Goal: Information Seeking & Learning: Learn about a topic

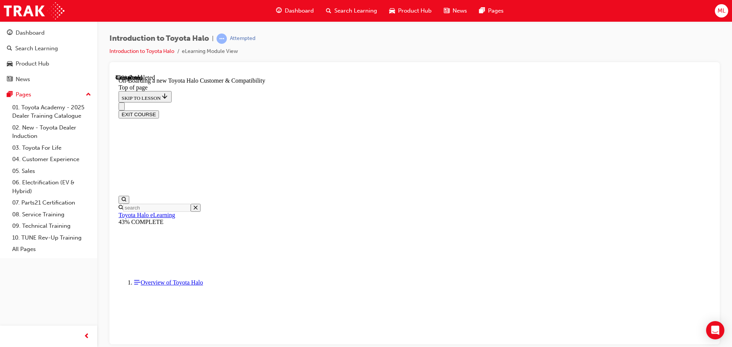
scroll to position [267, 0]
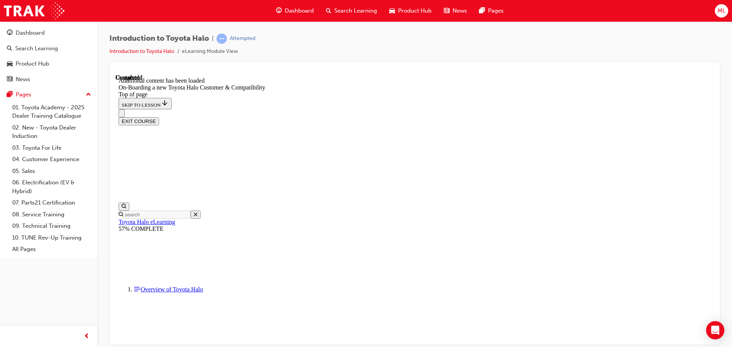
scroll to position [478, 0]
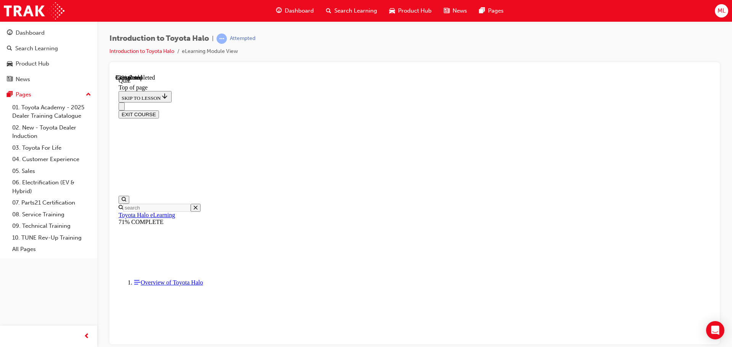
scroll to position [23, 0]
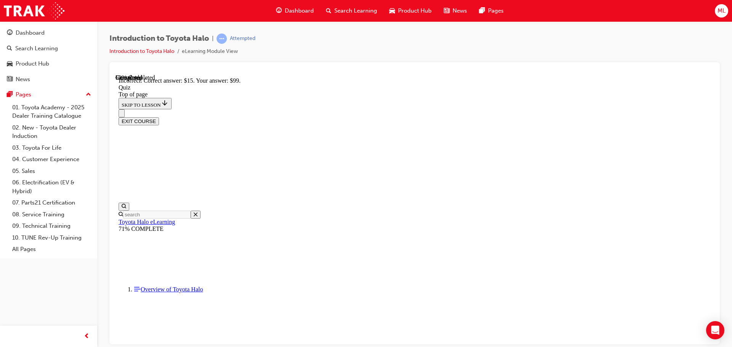
scroll to position [132, 0]
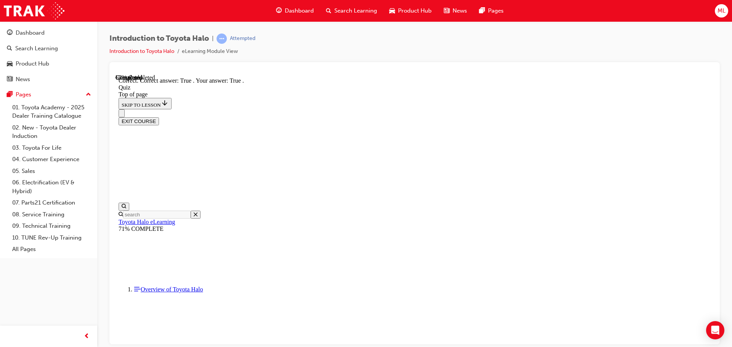
scroll to position [71, 0]
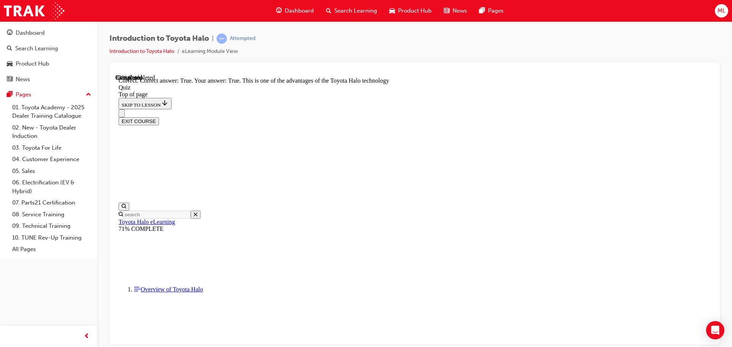
scroll to position [108, 0]
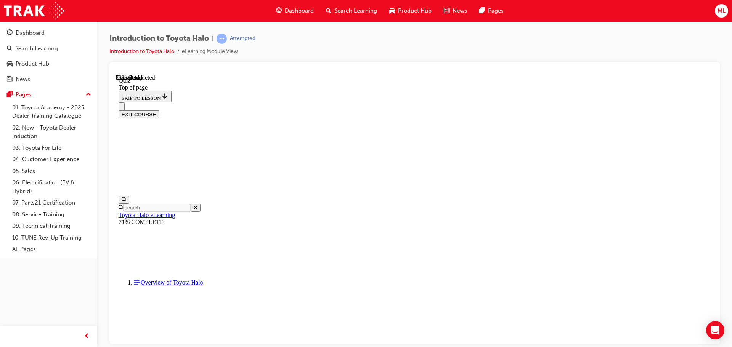
scroll to position [23, 0]
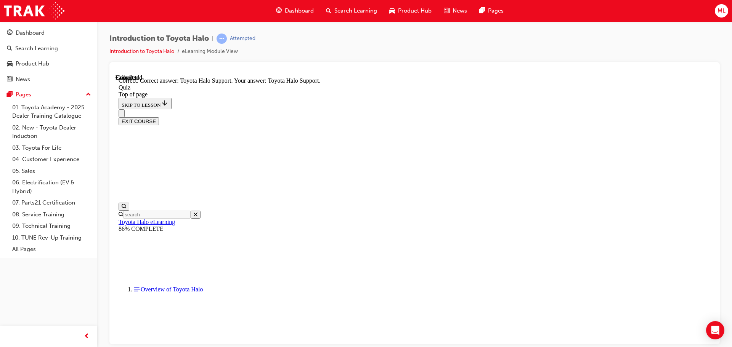
scroll to position [132, 0]
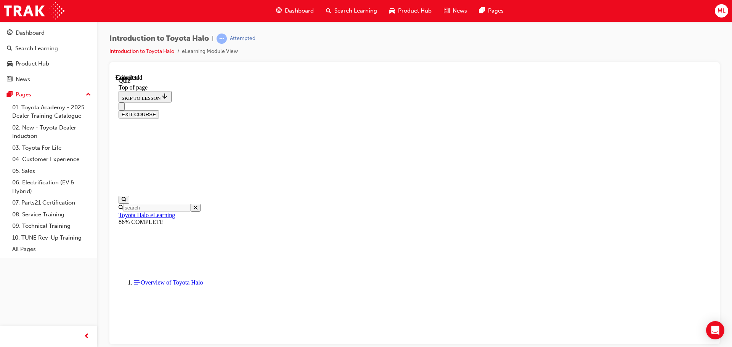
scroll to position [144, 0]
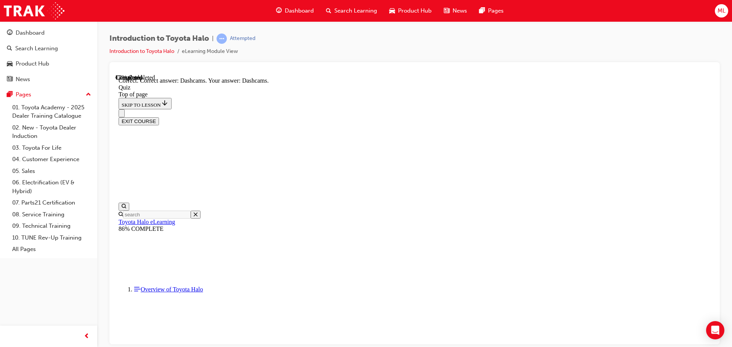
scroll to position [132, 0]
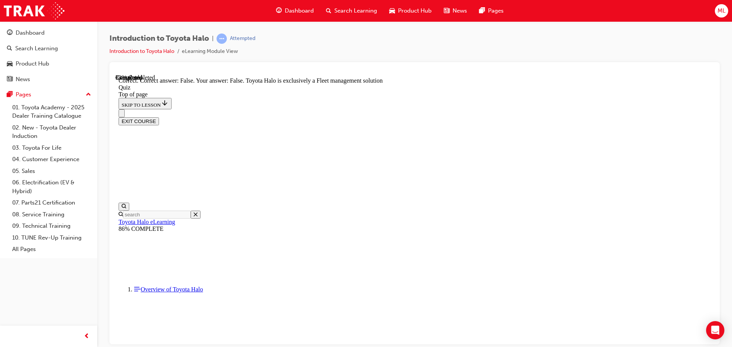
scroll to position [108, 0]
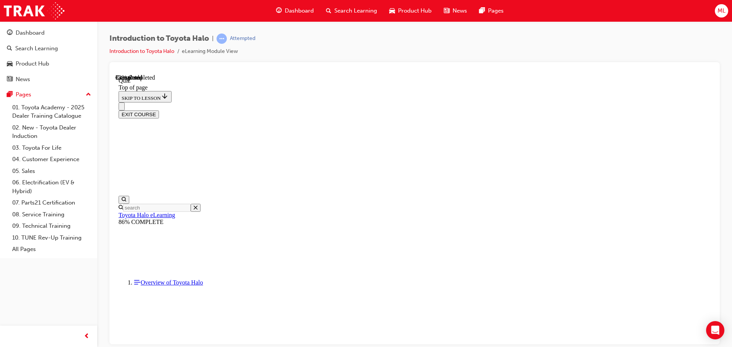
scroll to position [23, 0]
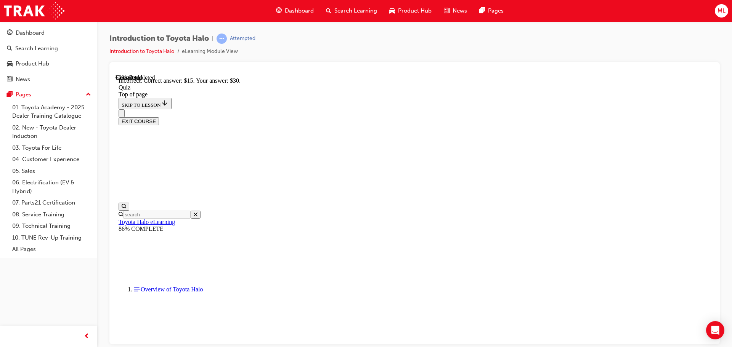
scroll to position [132, 0]
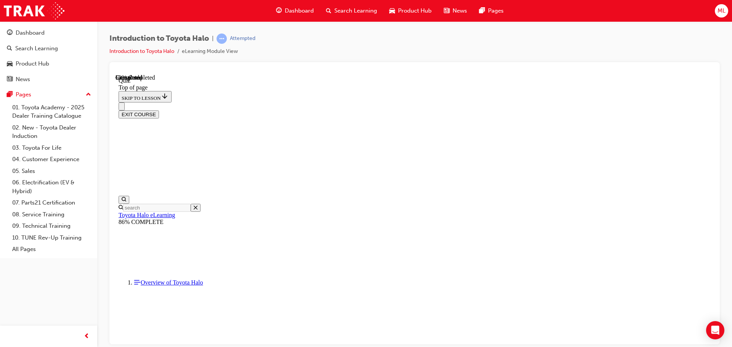
scroll to position [23, 0]
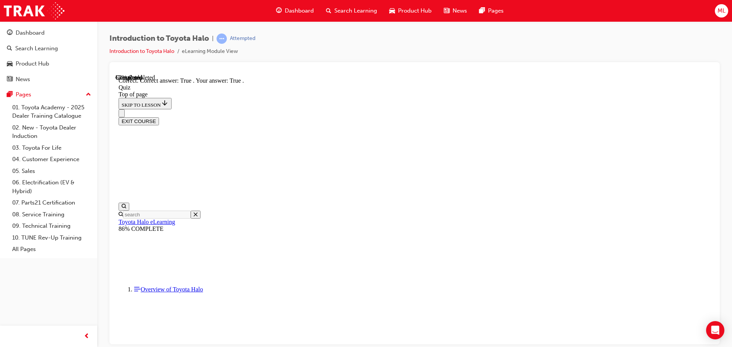
scroll to position [71, 0]
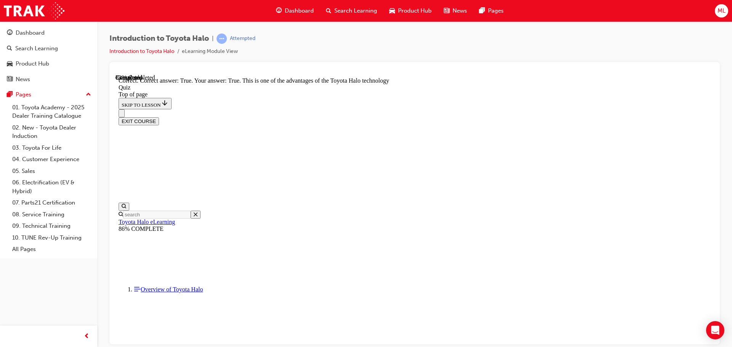
scroll to position [108, 0]
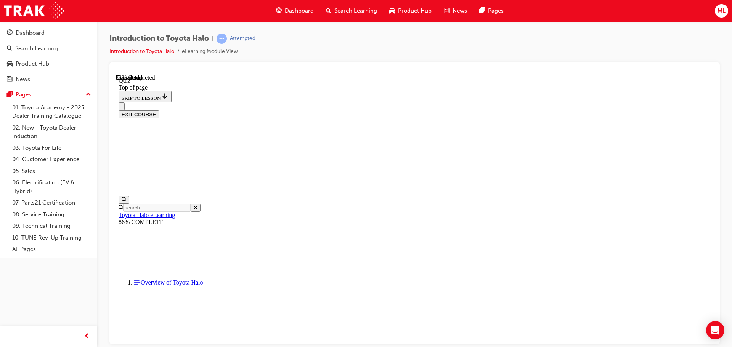
scroll to position [23, 0]
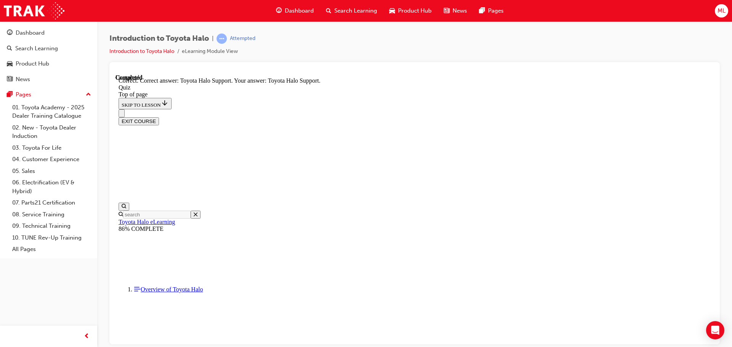
scroll to position [132, 0]
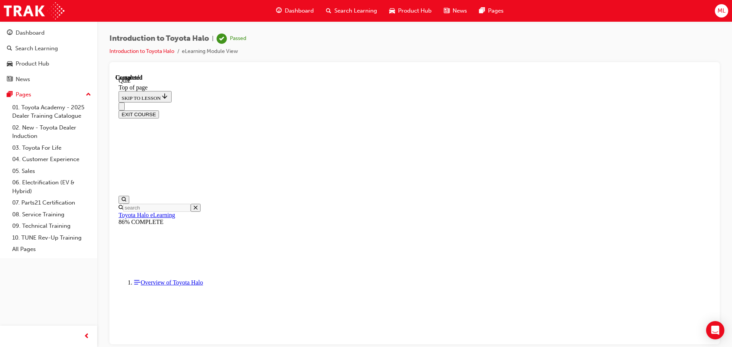
scroll to position [144, 0]
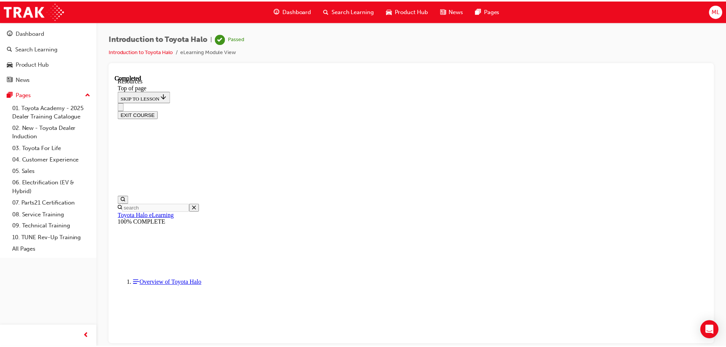
scroll to position [449, 0]
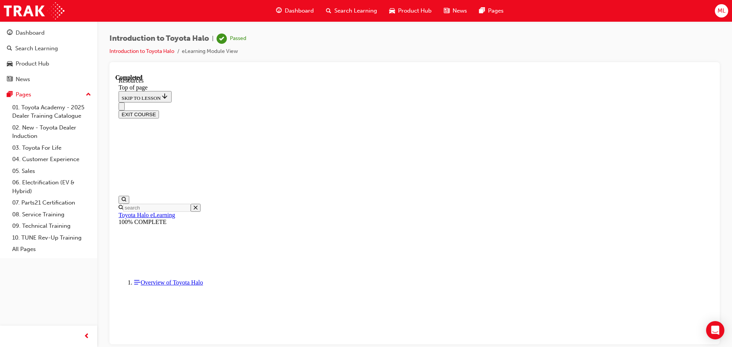
click at [339, 56] on div "Introduction to Toyota Halo | Passed Introduction to Toyota Halo eLearning Modu…" at bounding box center [414, 48] width 610 height 29
click at [361, 6] on span "Search Learning" at bounding box center [355, 10] width 43 height 9
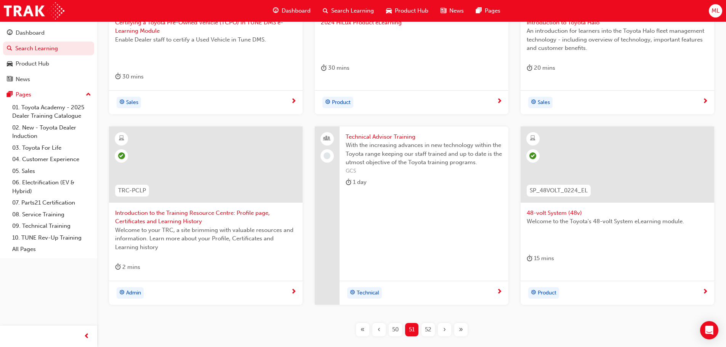
scroll to position [292, 0]
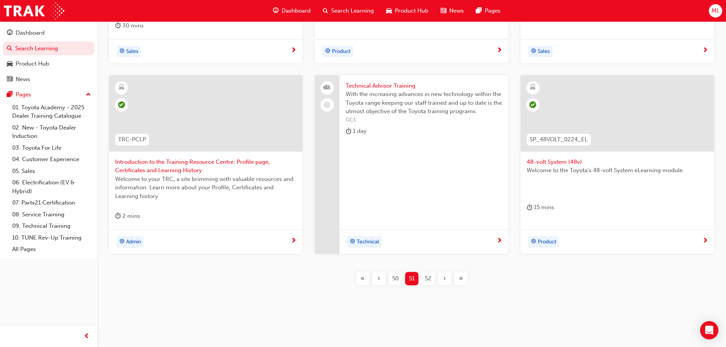
click at [425, 281] on span "52" at bounding box center [428, 279] width 6 height 9
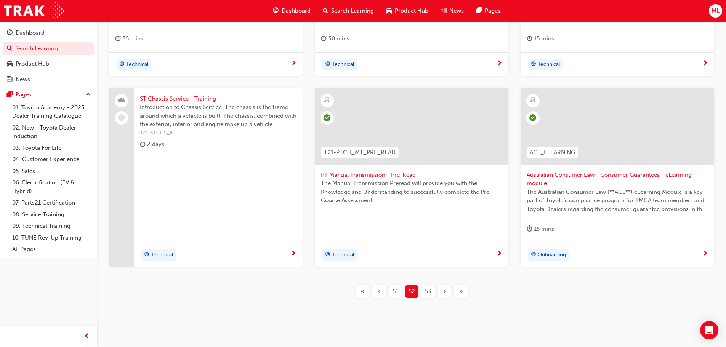
scroll to position [292, 0]
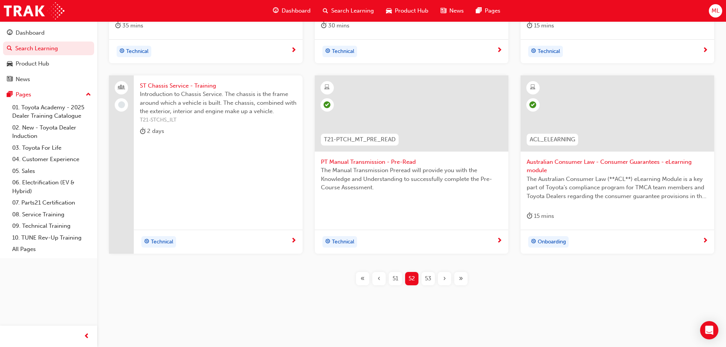
click at [427, 278] on span "53" at bounding box center [428, 279] width 6 height 9
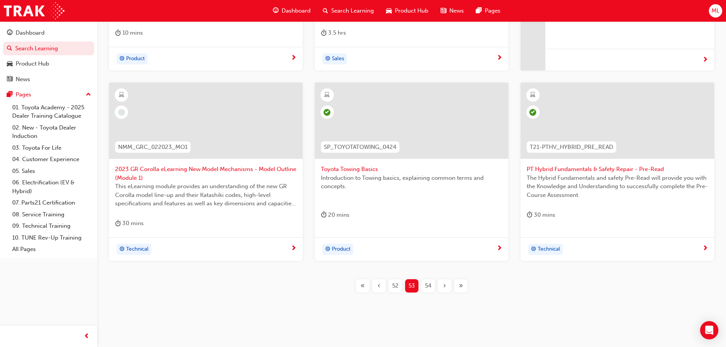
scroll to position [283, 0]
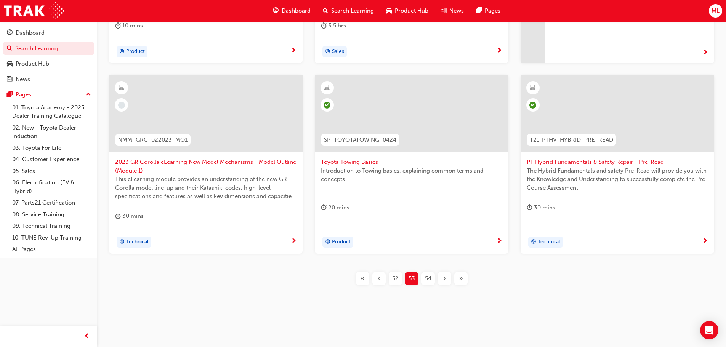
click at [425, 280] on span "54" at bounding box center [428, 279] width 6 height 9
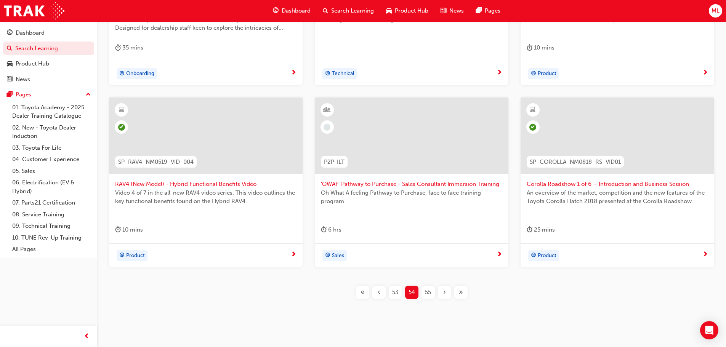
scroll to position [275, 0]
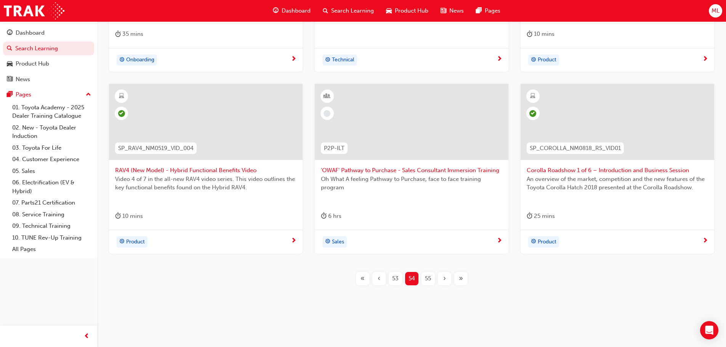
click at [428, 275] on span "55" at bounding box center [428, 279] width 6 height 9
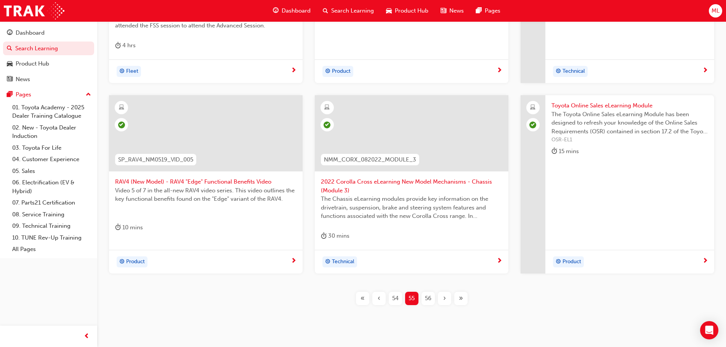
scroll to position [275, 0]
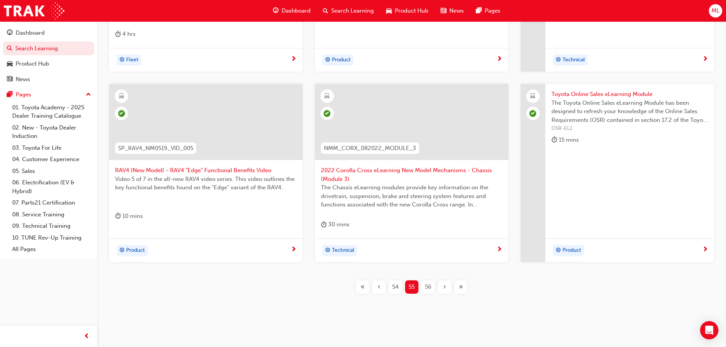
click at [427, 283] on span "56" at bounding box center [428, 287] width 6 height 9
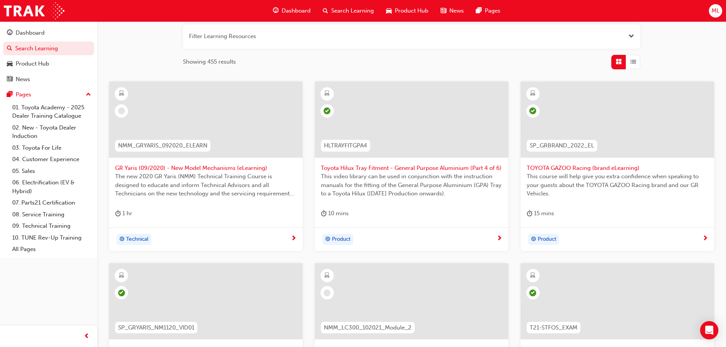
scroll to position [84, 0]
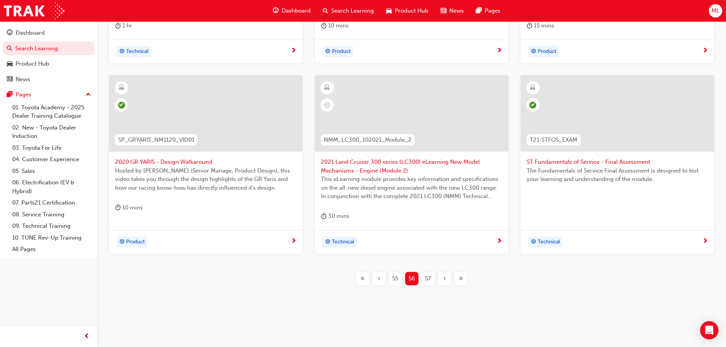
click at [425, 278] on span "57" at bounding box center [428, 279] width 6 height 9
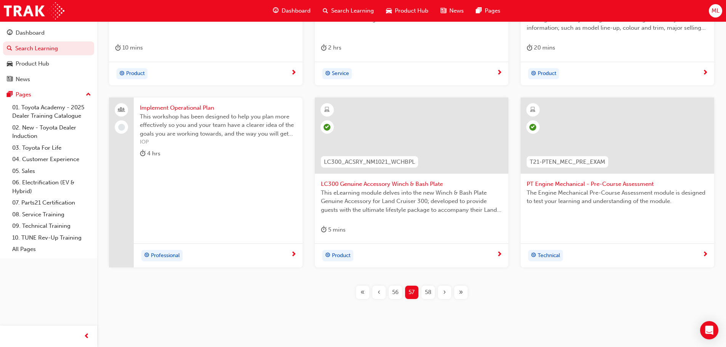
scroll to position [275, 0]
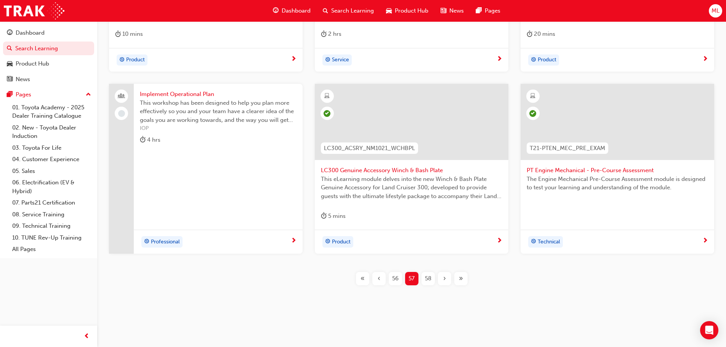
click at [425, 281] on span "58" at bounding box center [428, 279] width 6 height 9
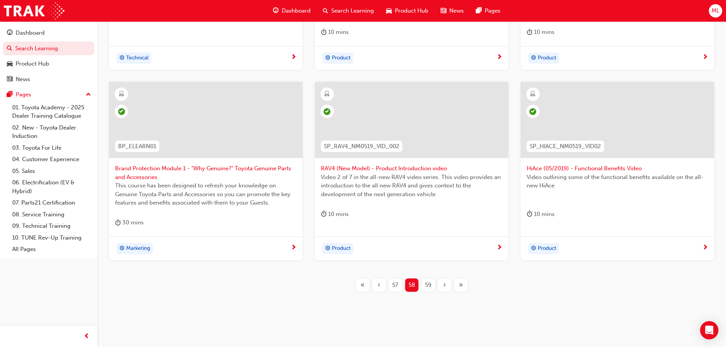
scroll to position [283, 0]
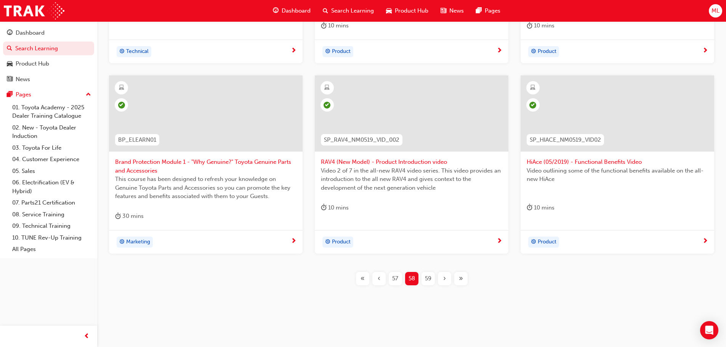
click at [425, 281] on span "59" at bounding box center [428, 279] width 6 height 9
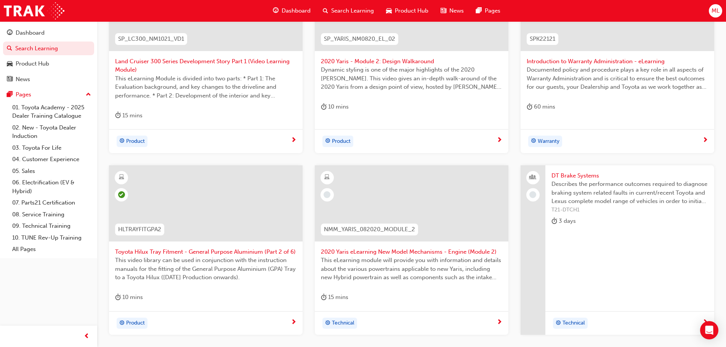
scroll to position [283, 0]
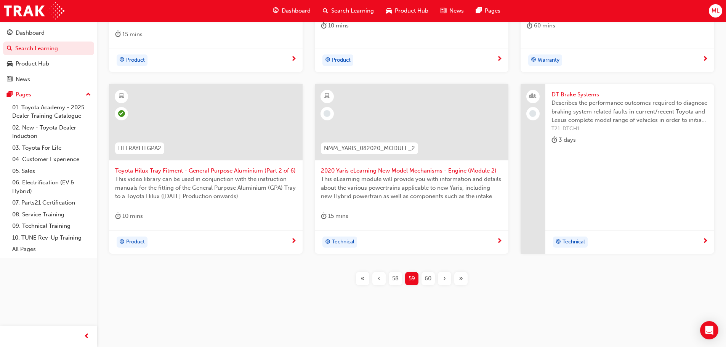
click at [430, 279] on span "60" at bounding box center [428, 279] width 7 height 9
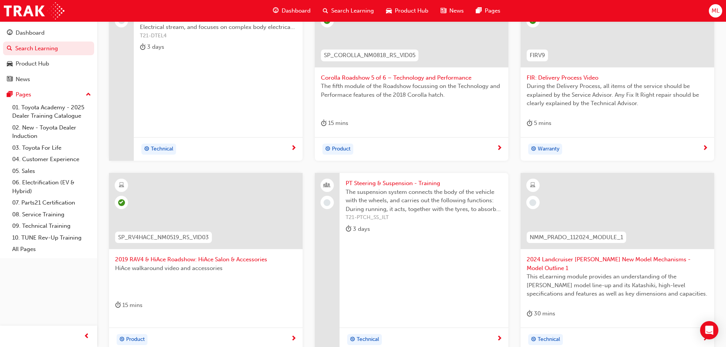
scroll to position [198, 0]
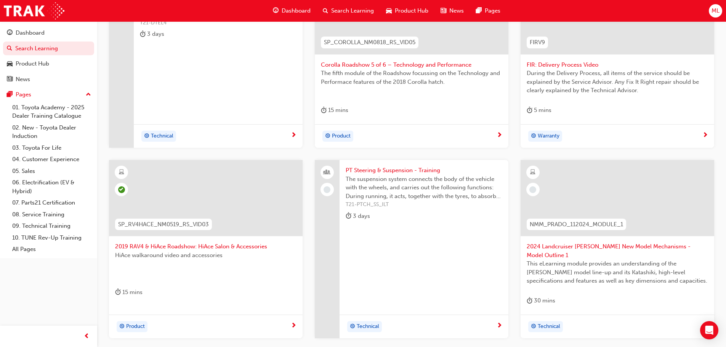
click at [577, 248] on span "2024 Landcruiser [PERSON_NAME] New Model Mechanisms - Model Outline 1" at bounding box center [617, 250] width 181 height 17
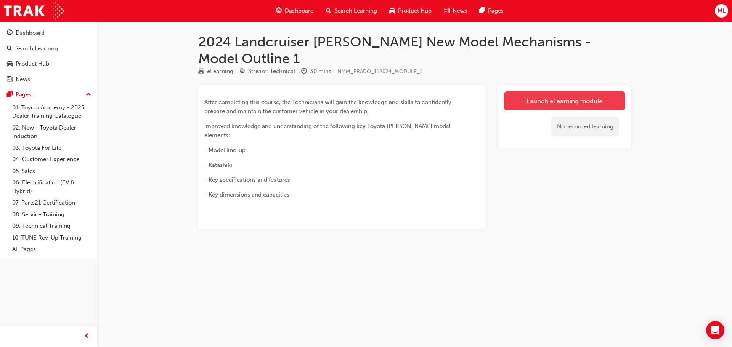
click at [540, 92] on link "Launch eLearning module" at bounding box center [564, 101] width 121 height 19
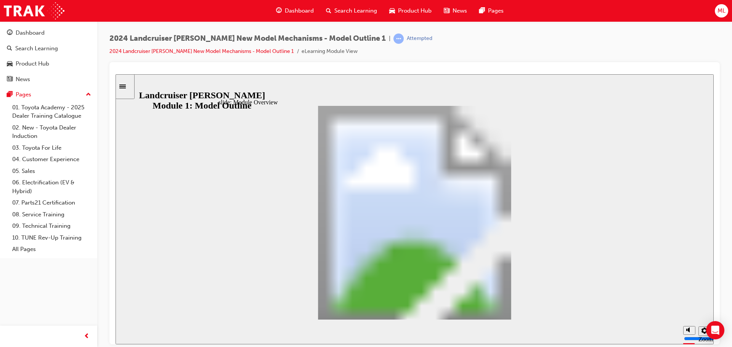
click at [343, 5] on div "Search Learning" at bounding box center [351, 11] width 63 height 16
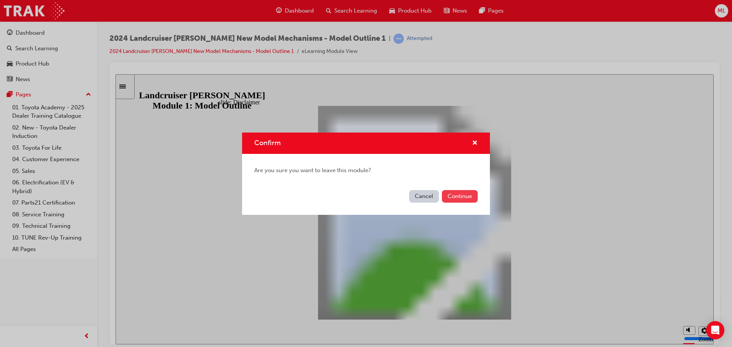
click at [451, 197] on button "Continue" at bounding box center [460, 196] width 36 height 13
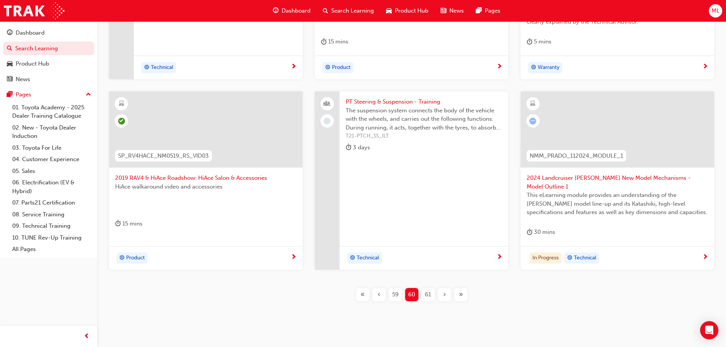
scroll to position [275, 0]
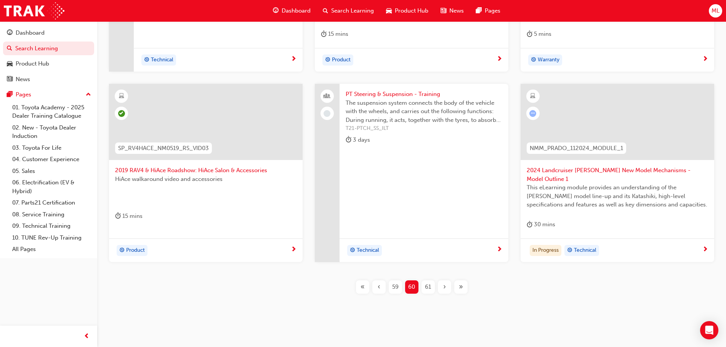
click at [427, 283] on span "61" at bounding box center [428, 287] width 6 height 9
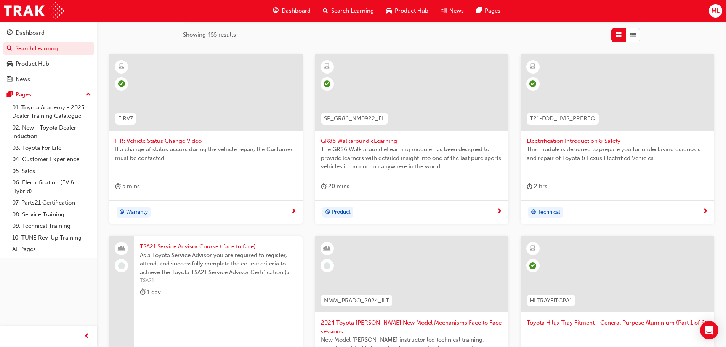
scroll to position [275, 0]
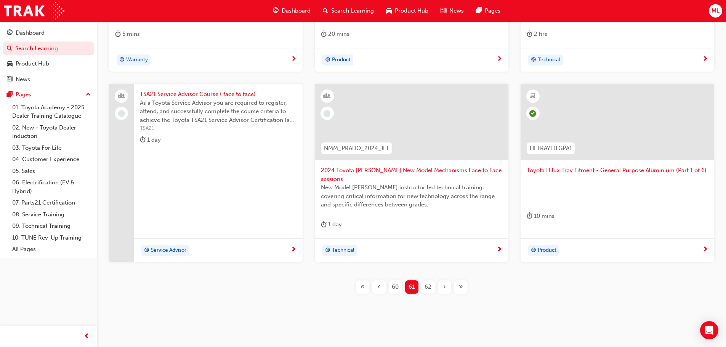
click at [424, 281] on div "62" at bounding box center [428, 287] width 13 height 13
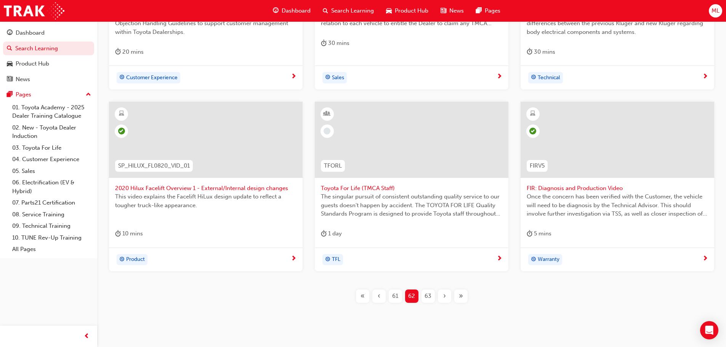
scroll to position [283, 0]
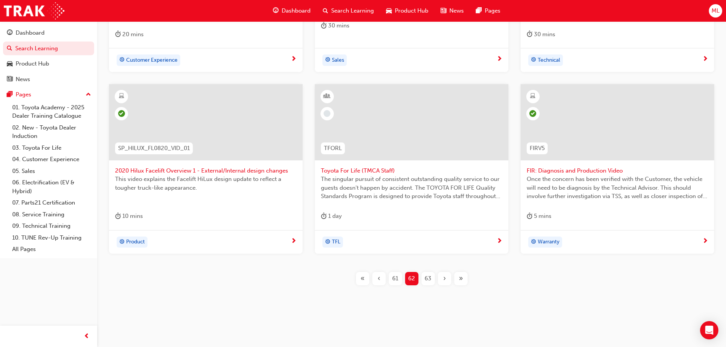
click at [430, 278] on span "63" at bounding box center [428, 279] width 7 height 9
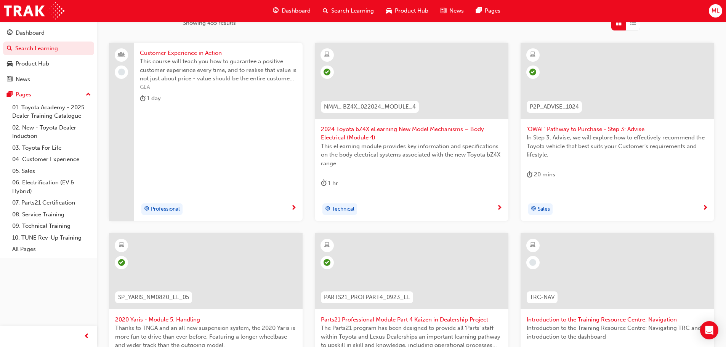
scroll to position [130, 0]
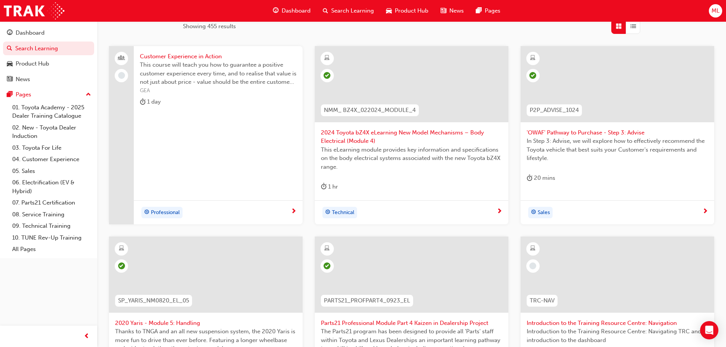
click at [595, 321] on span "Introduction to the Training Resource Centre: Navigation" at bounding box center [617, 323] width 181 height 9
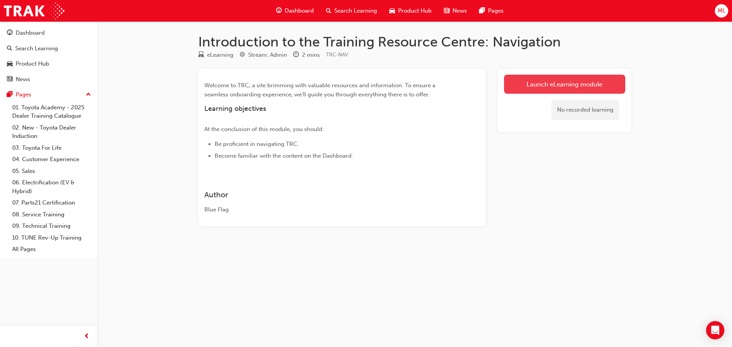
click at [557, 79] on link "Launch eLearning module" at bounding box center [564, 84] width 121 height 19
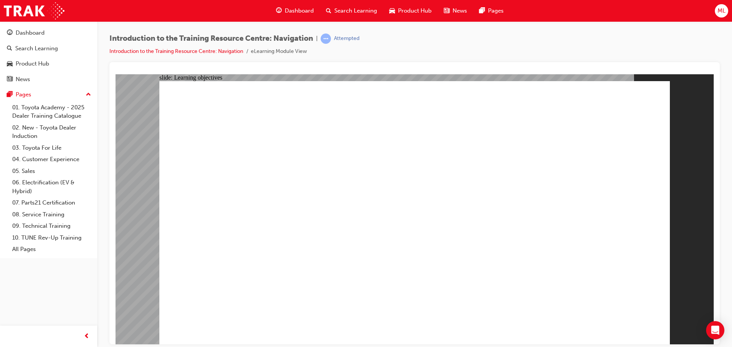
click at [345, 11] on span "Search Learning" at bounding box center [355, 10] width 43 height 9
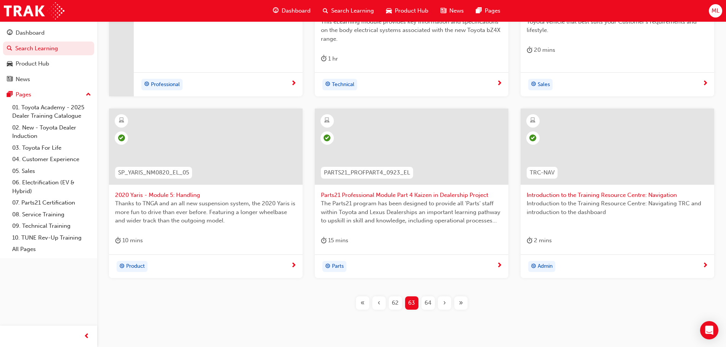
scroll to position [267, 0]
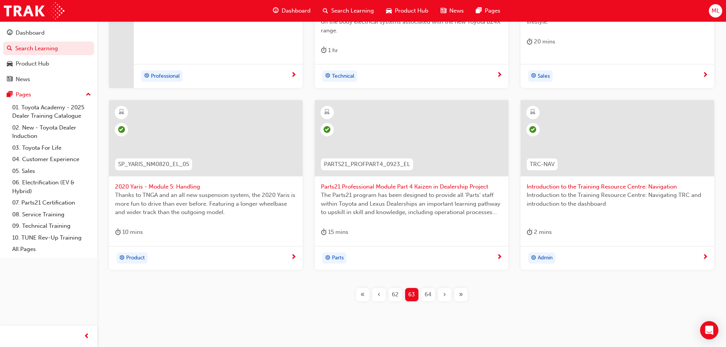
click at [427, 297] on span "64" at bounding box center [428, 295] width 7 height 9
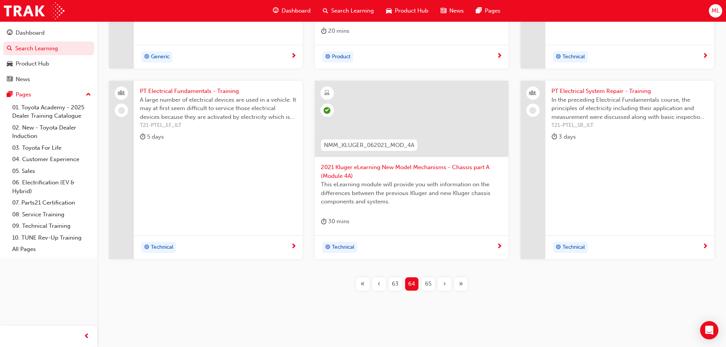
scroll to position [283, 0]
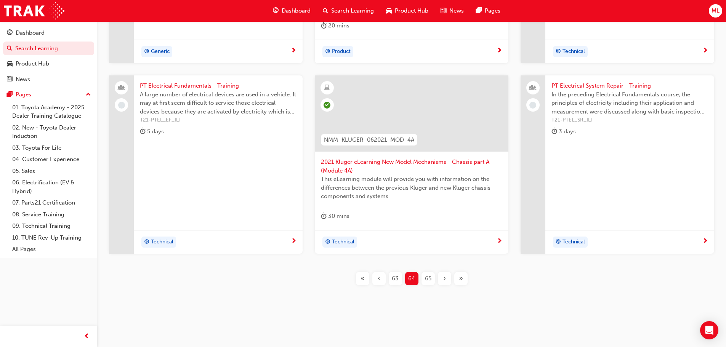
click at [429, 279] on span "65" at bounding box center [428, 279] width 6 height 9
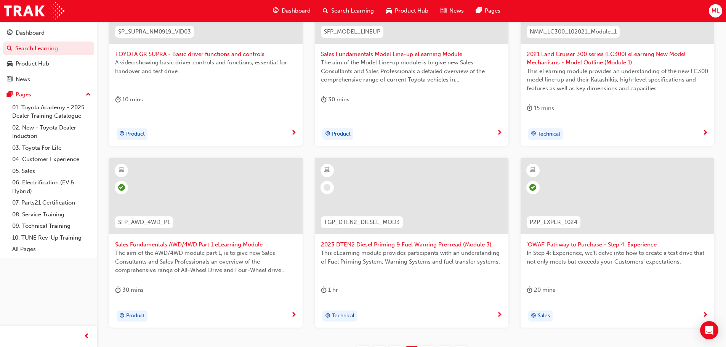
scroll to position [245, 0]
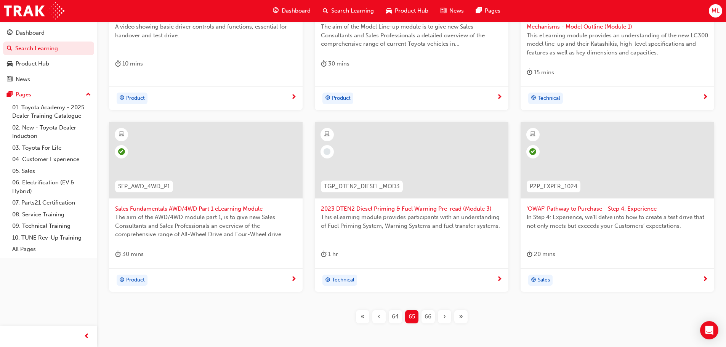
click at [364, 207] on span "2023 DTEN2 Diesel Priming & Fuel Warning Pre-read (Module 3)" at bounding box center [411, 209] width 181 height 9
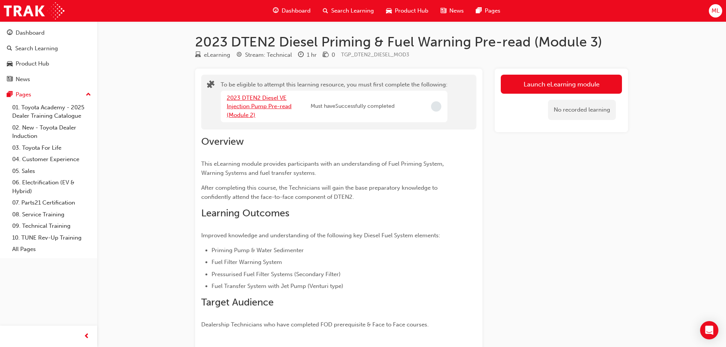
click at [248, 106] on link "2023 DTEN2 Diesel VE Injection Pump Pre-read (Module 2)" at bounding box center [259, 107] width 65 height 24
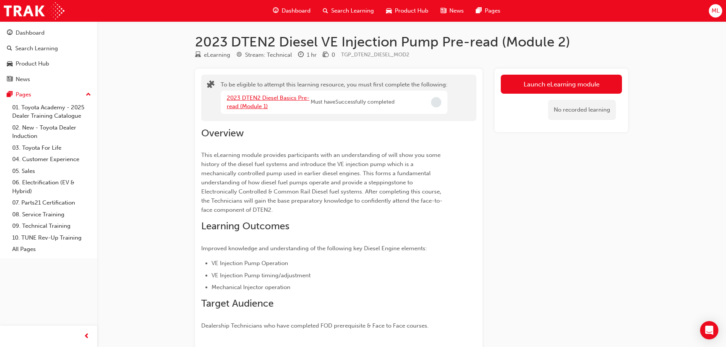
click at [250, 95] on link "2023 DTEN2 Diesel Basics Pre-read (Module 1)" at bounding box center [268, 103] width 83 height 16
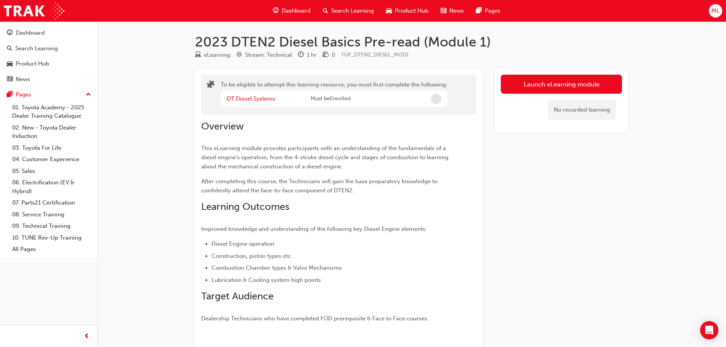
click at [351, 8] on span "Search Learning" at bounding box center [352, 10] width 43 height 9
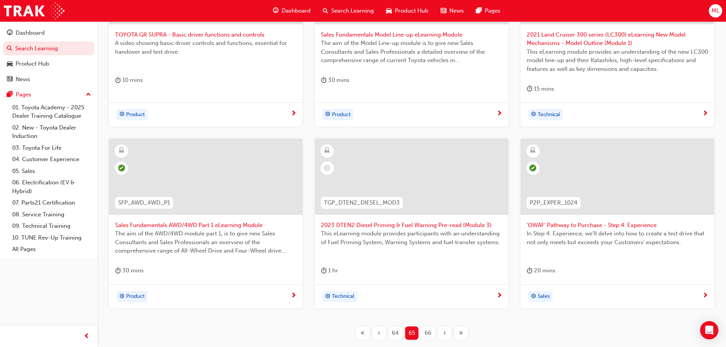
scroll to position [229, 0]
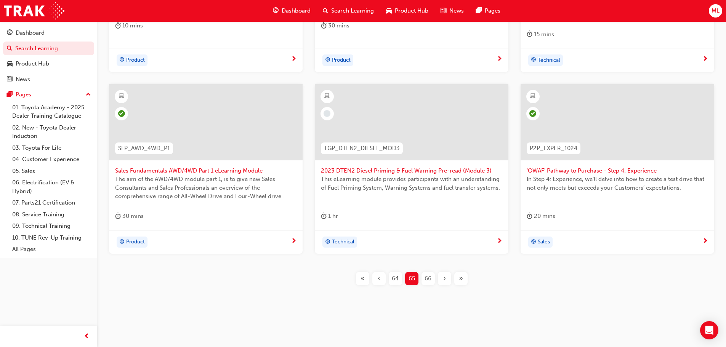
click at [428, 282] on span "66" at bounding box center [428, 279] width 7 height 9
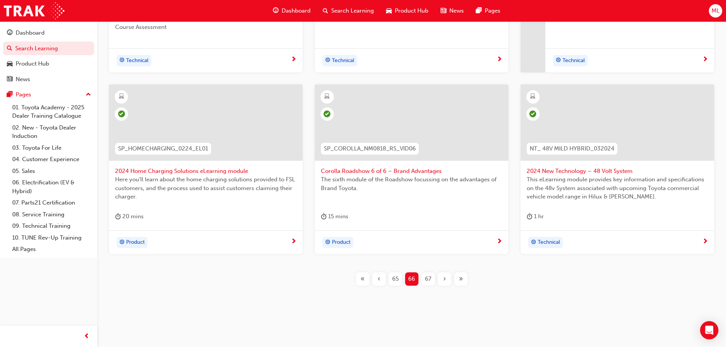
scroll to position [262, 0]
click at [428, 279] on span "67" at bounding box center [428, 279] width 6 height 9
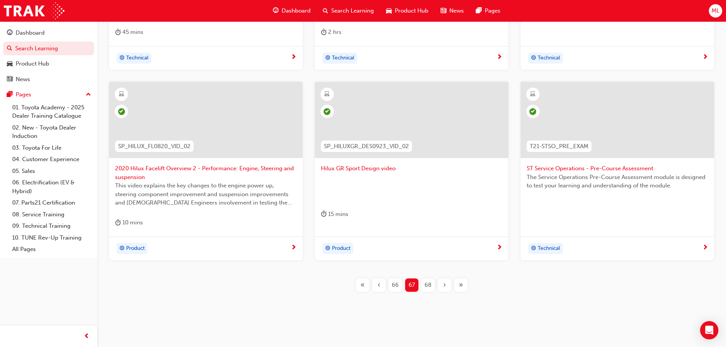
scroll to position [283, 0]
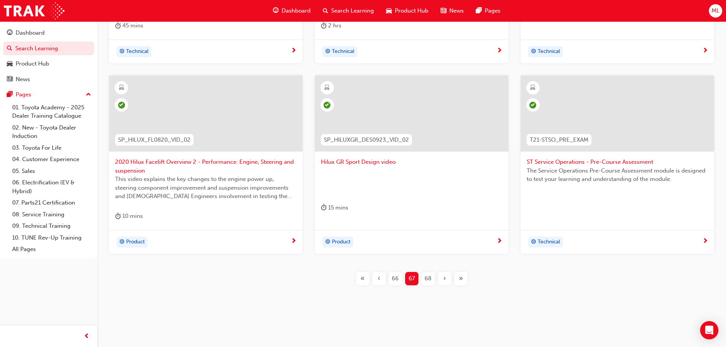
click at [431, 276] on span "68" at bounding box center [428, 279] width 7 height 9
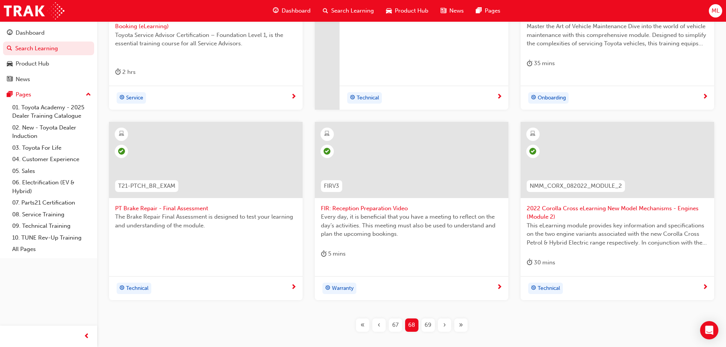
scroll to position [283, 0]
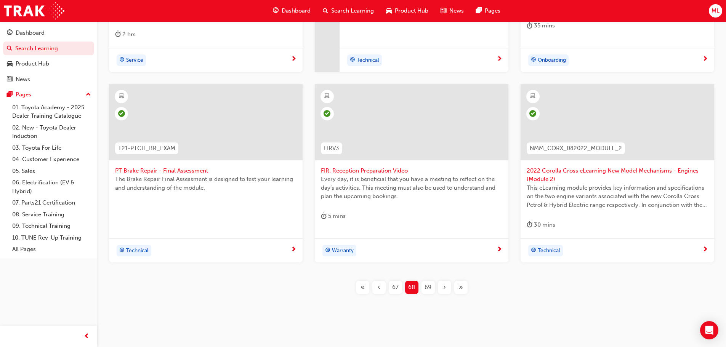
click at [430, 284] on span "69" at bounding box center [428, 287] width 7 height 9
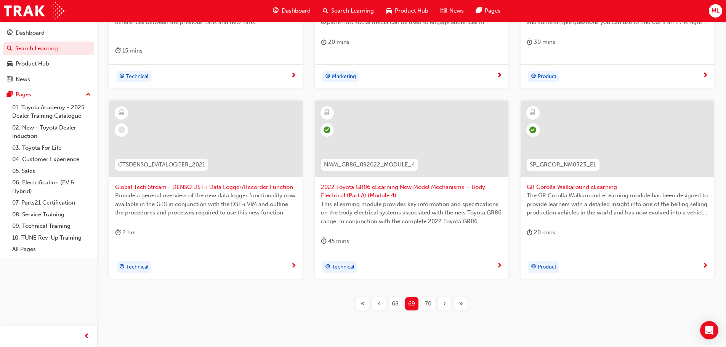
scroll to position [283, 0]
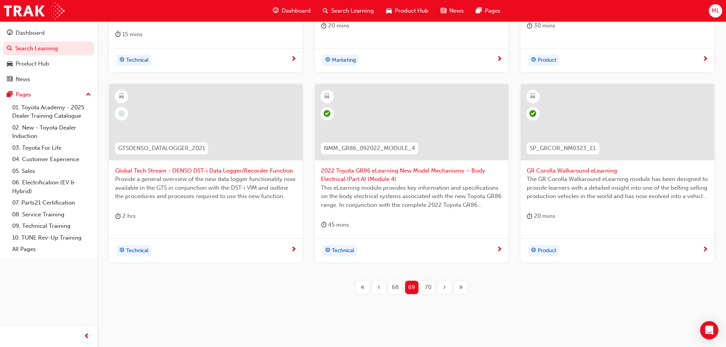
click at [432, 281] on div "70" at bounding box center [428, 287] width 13 height 13
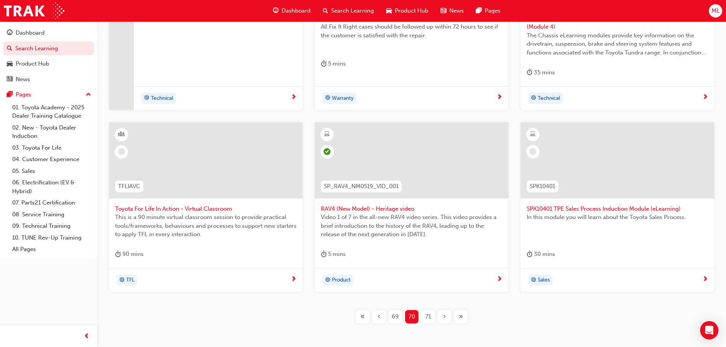
scroll to position [283, 0]
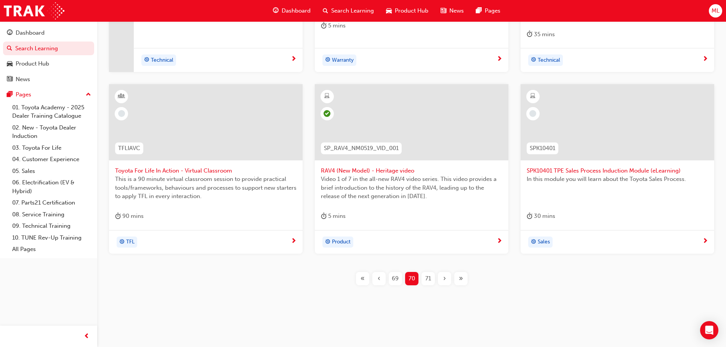
click at [429, 279] on span "71" at bounding box center [428, 279] width 6 height 9
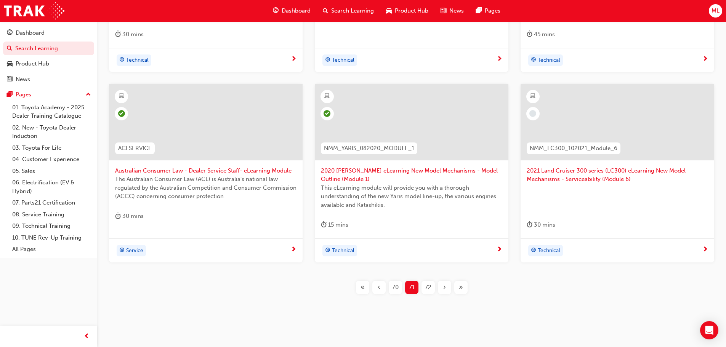
click at [428, 288] on span "72" at bounding box center [428, 287] width 6 height 9
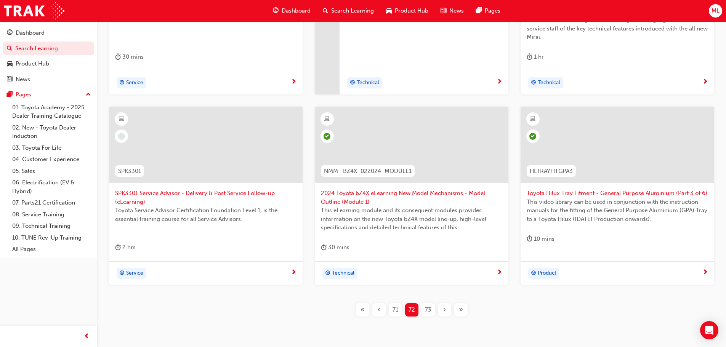
scroll to position [283, 0]
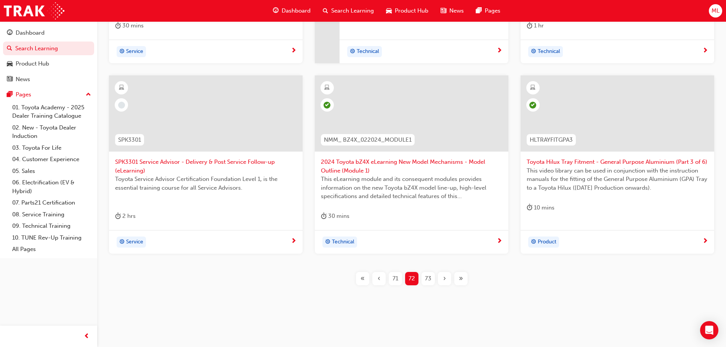
click at [428, 276] on span "73" at bounding box center [428, 279] width 6 height 9
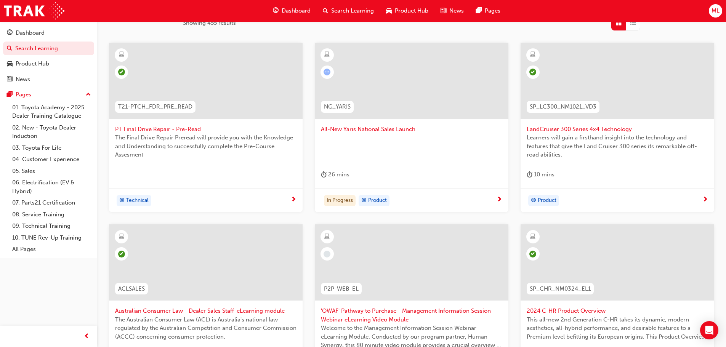
scroll to position [130, 0]
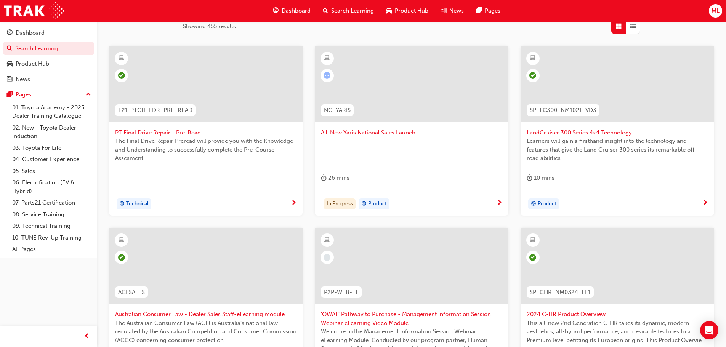
click at [376, 130] on span "All-New Yaris National Sales Launch" at bounding box center [411, 132] width 181 height 9
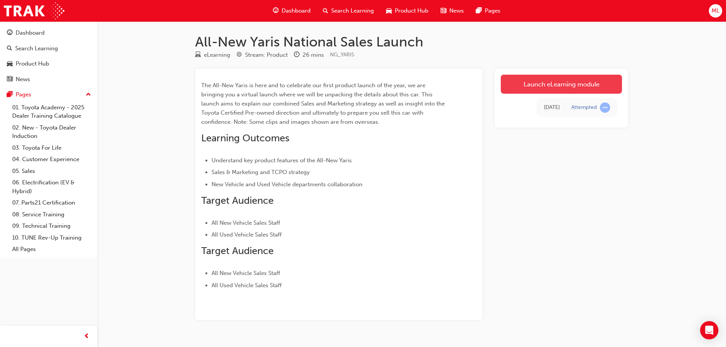
click at [530, 86] on link "Launch eLearning module" at bounding box center [561, 84] width 121 height 19
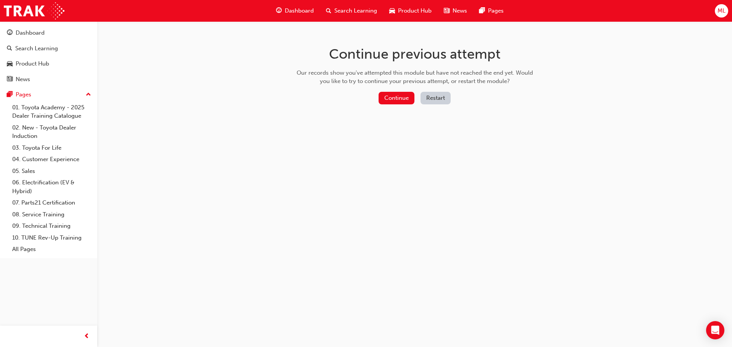
click at [442, 94] on button "Restart" at bounding box center [436, 98] width 30 height 13
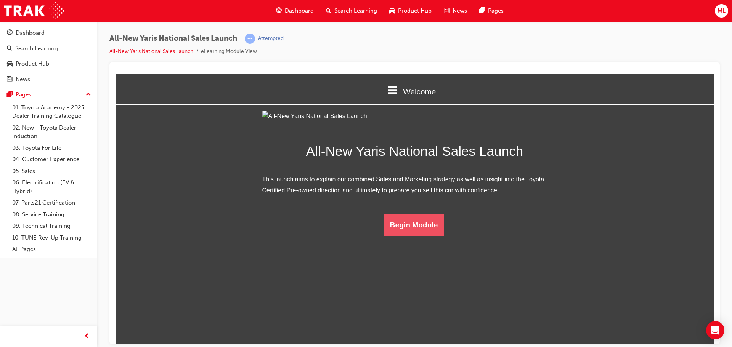
click at [419, 236] on button "Begin Module" at bounding box center [414, 224] width 60 height 21
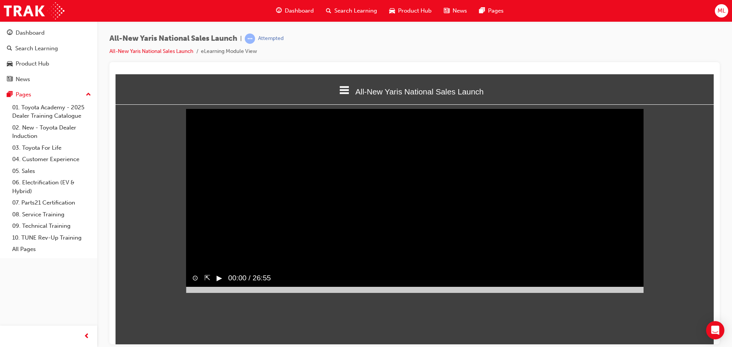
click at [221, 284] on button "▶︎" at bounding box center [220, 278] width 6 height 11
click at [218, 284] on button "‖" at bounding box center [219, 278] width 4 height 11
click at [218, 284] on button "▶︎" at bounding box center [220, 278] width 6 height 11
click at [220, 287] on span "01:01 / 26:55" at bounding box center [244, 278] width 49 height 17
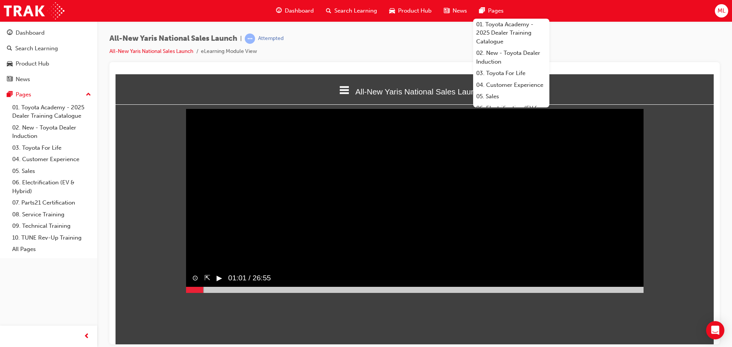
click at [337, 54] on div "All-New Yaris National Sales Launch | Attempted All-New Yaris National Sales La…" at bounding box center [414, 48] width 610 height 29
click at [221, 284] on button "▶︎" at bounding box center [220, 278] width 6 height 11
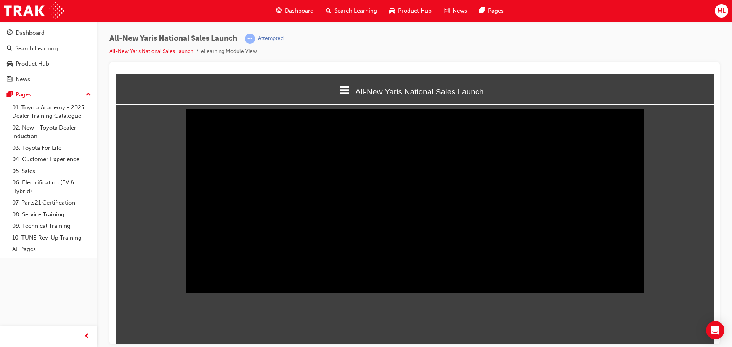
click at [218, 284] on button "‖" at bounding box center [219, 278] width 4 height 11
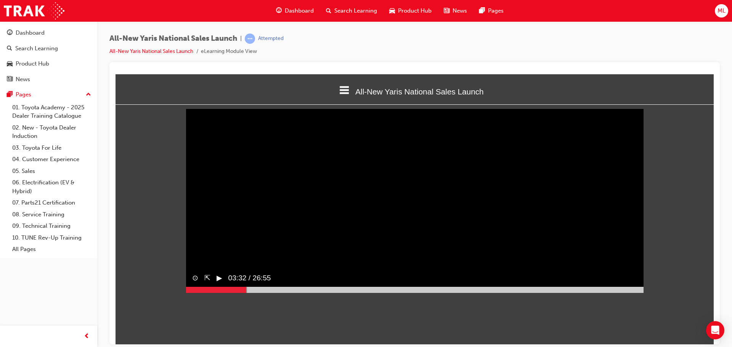
click at [221, 284] on button "▶︎" at bounding box center [220, 278] width 6 height 11
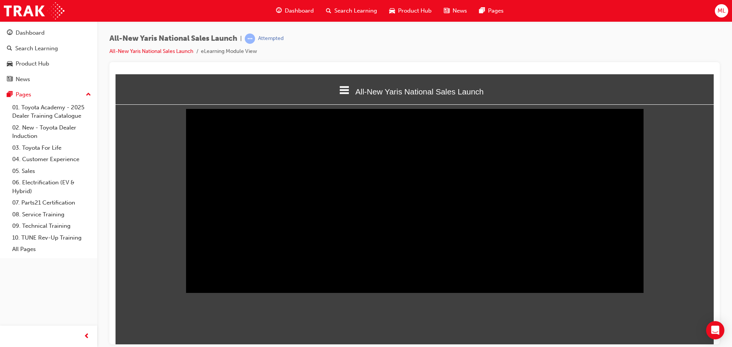
click at [218, 284] on button "‖" at bounding box center [219, 278] width 4 height 11
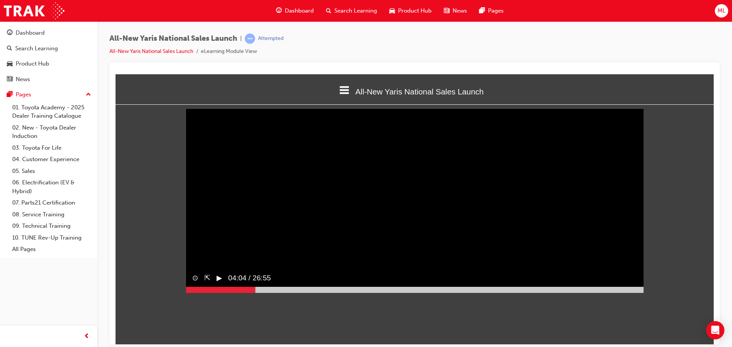
click at [219, 284] on button "▶︎" at bounding box center [220, 278] width 6 height 11
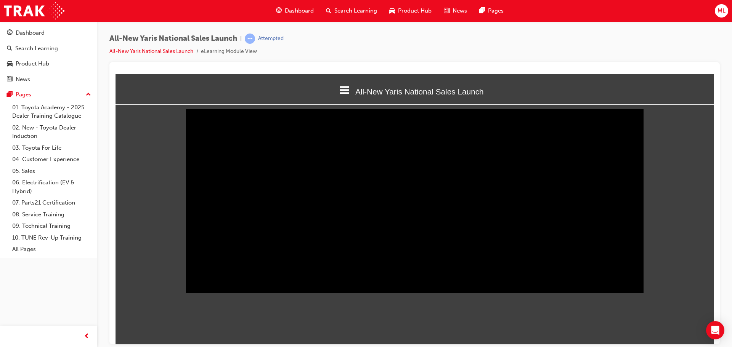
click at [220, 284] on button "‖" at bounding box center [219, 278] width 4 height 11
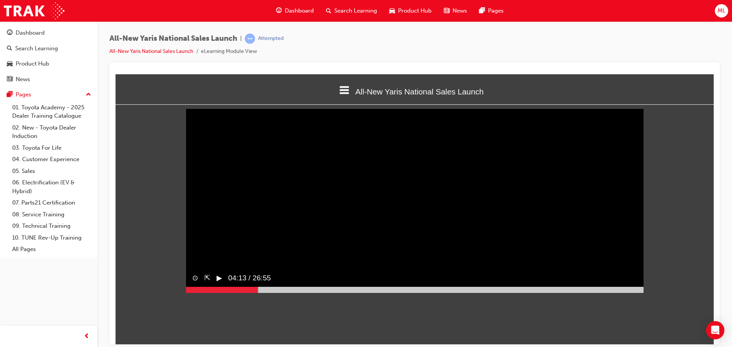
click at [218, 284] on button "▶︎" at bounding box center [220, 278] width 6 height 11
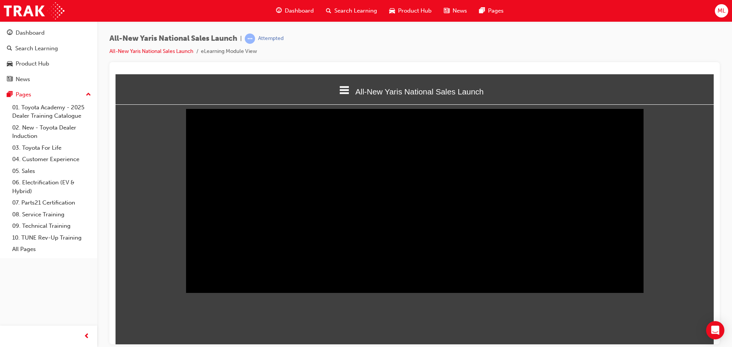
click at [217, 284] on button "‖" at bounding box center [219, 278] width 4 height 11
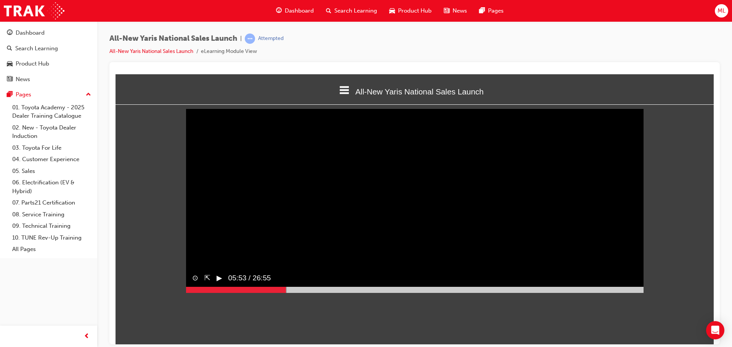
click at [218, 284] on button "▶︎" at bounding box center [220, 278] width 6 height 11
click at [221, 287] on span "07:46 / 26:55" at bounding box center [244, 278] width 49 height 17
click at [219, 284] on button "▶︎" at bounding box center [220, 278] width 6 height 11
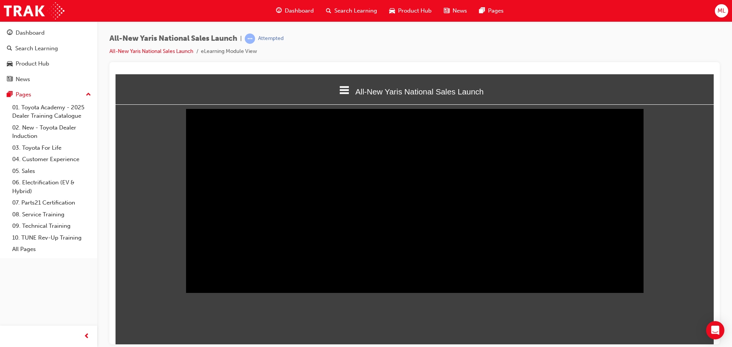
click at [159, 323] on html "All-New Yaris National Sales Launch Welcome All-New Yaris National Sales Launch…" at bounding box center [415, 209] width 598 height 270
click at [218, 284] on button "‖" at bounding box center [219, 278] width 4 height 11
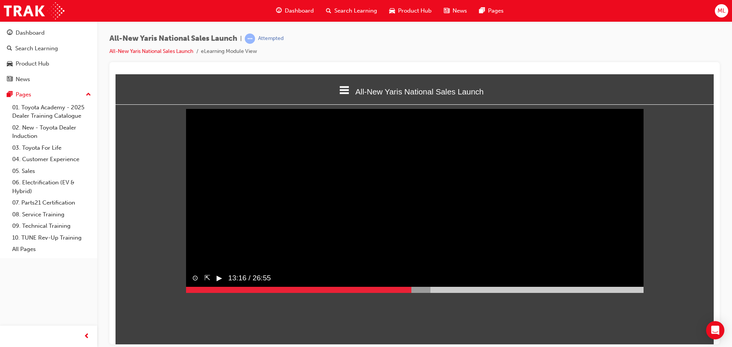
click at [220, 284] on button "▶︎" at bounding box center [220, 278] width 6 height 11
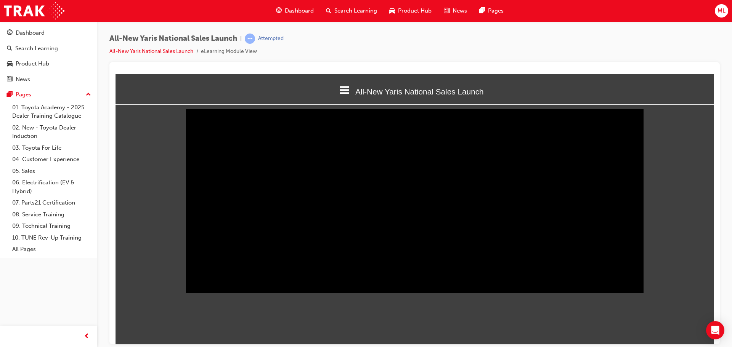
click at [219, 284] on button "‖" at bounding box center [219, 278] width 4 height 11
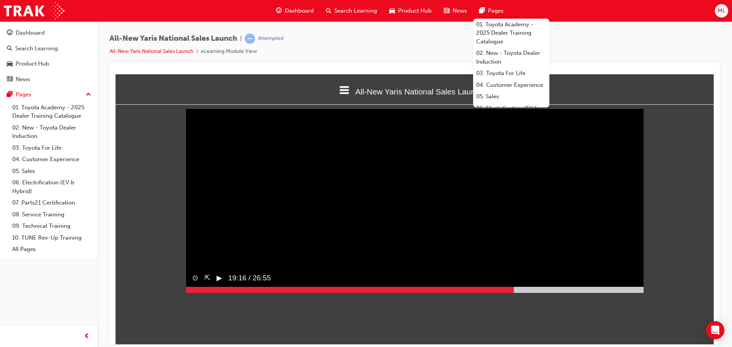
click at [220, 284] on button "▶︎" at bounding box center [220, 278] width 6 height 11
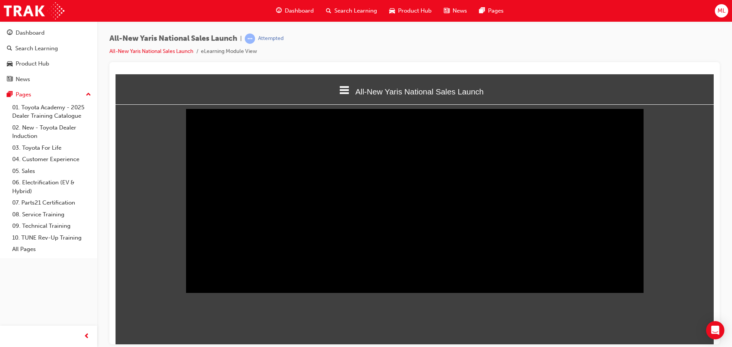
click at [217, 287] on div "‖" at bounding box center [215, 278] width 10 height 17
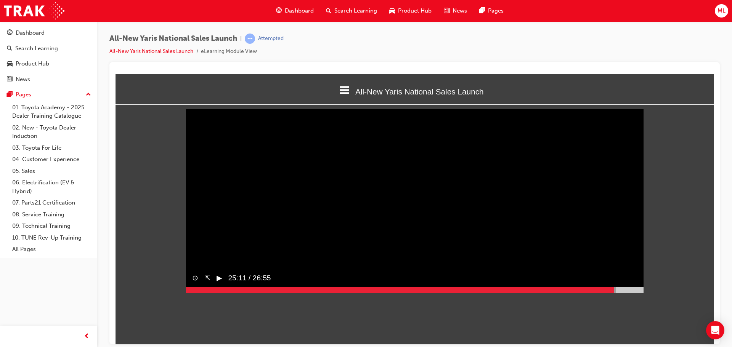
click at [222, 284] on button "▶︎" at bounding box center [220, 278] width 6 height 11
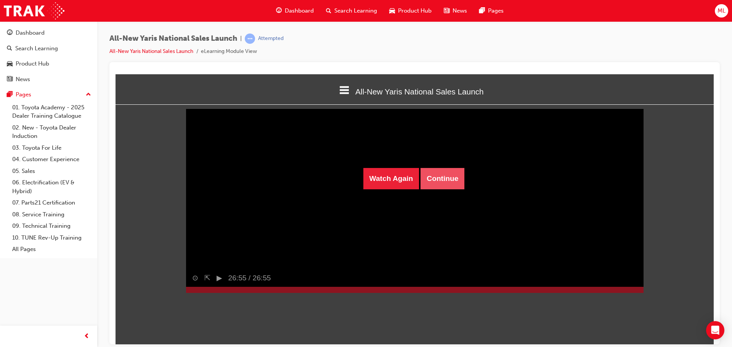
click at [440, 180] on button "Continue" at bounding box center [443, 178] width 44 height 21
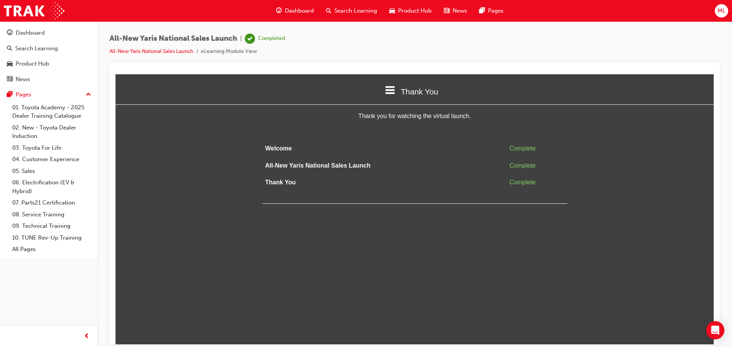
click at [358, 8] on span "Search Learning" at bounding box center [355, 10] width 43 height 9
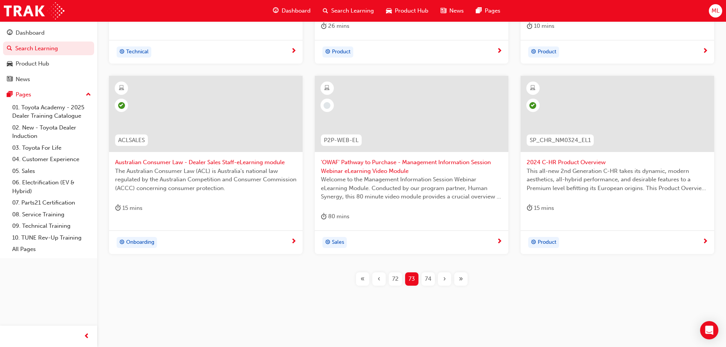
scroll to position [283, 0]
click at [435, 278] on button "74" at bounding box center [428, 278] width 16 height 13
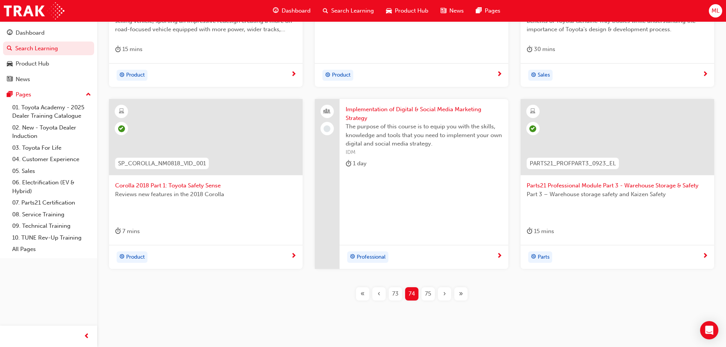
scroll to position [275, 0]
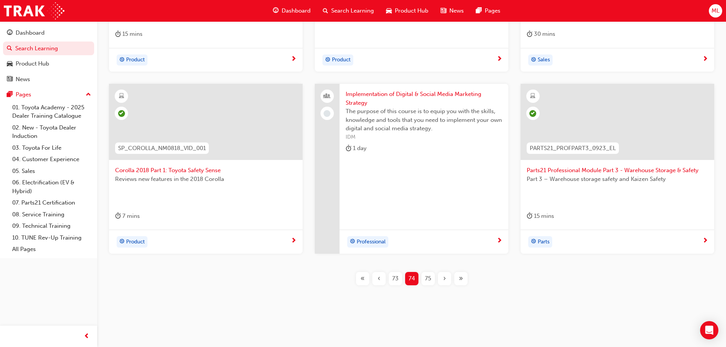
click at [432, 278] on div "75" at bounding box center [428, 278] width 13 height 13
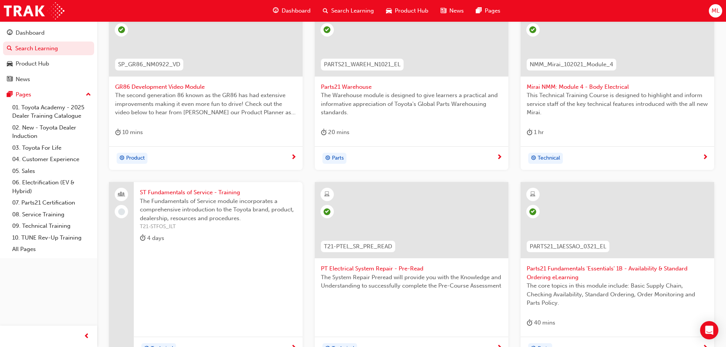
scroll to position [283, 0]
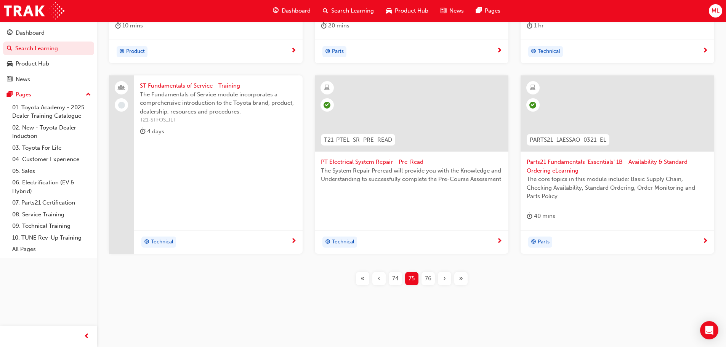
click at [429, 280] on span "76" at bounding box center [428, 279] width 6 height 9
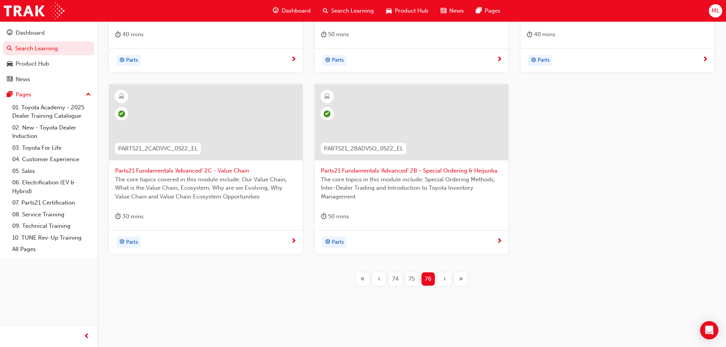
scroll to position [275, 0]
click at [396, 281] on span "74" at bounding box center [395, 279] width 6 height 9
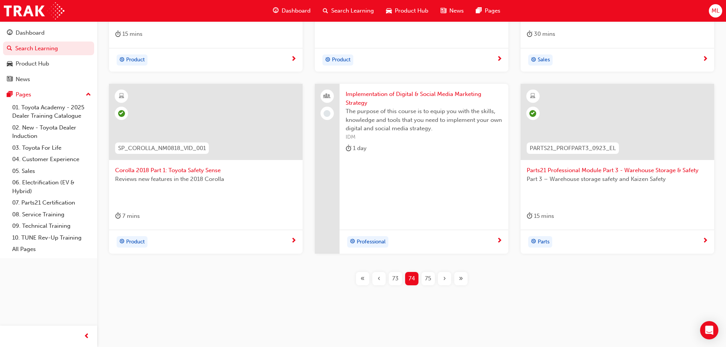
click at [395, 281] on span "73" at bounding box center [395, 279] width 6 height 9
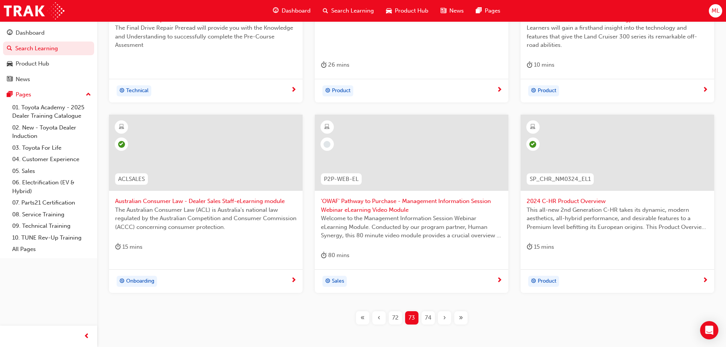
scroll to position [275, 0]
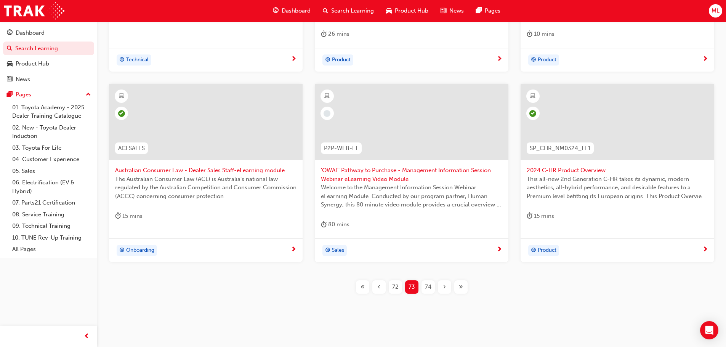
click at [393, 287] on span "72" at bounding box center [395, 287] width 6 height 9
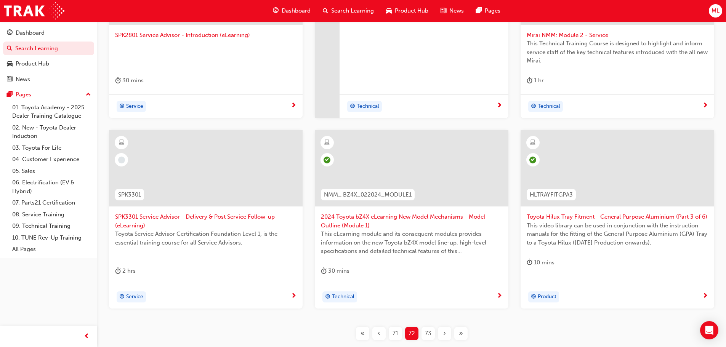
scroll to position [236, 0]
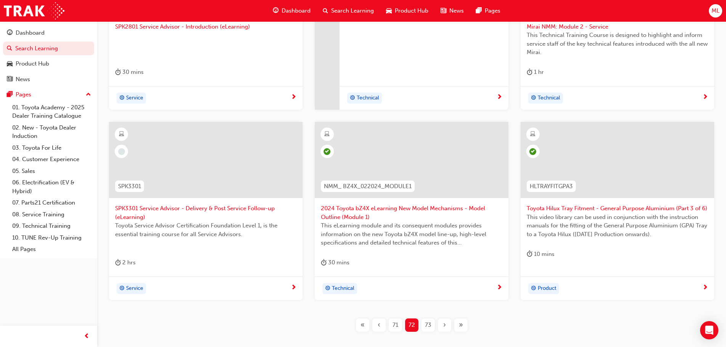
click at [396, 328] on span "71" at bounding box center [396, 325] width 6 height 9
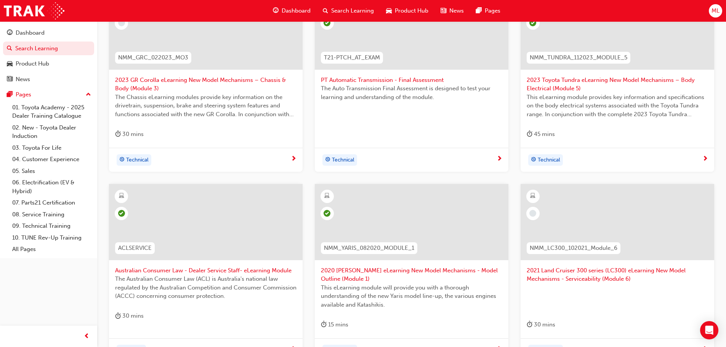
scroll to position [198, 0]
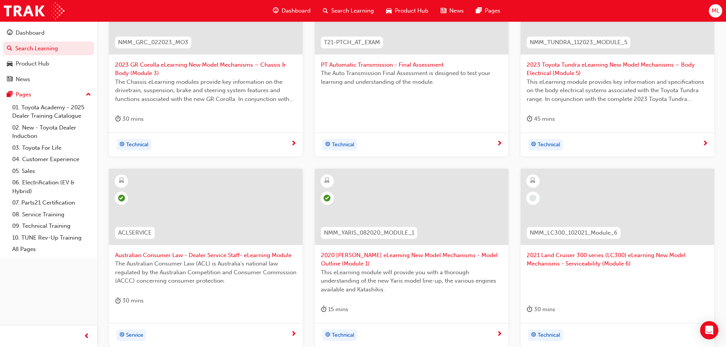
click at [568, 258] on span "2021 Land Cruiser 300 series (LC300) eLearning New Model Mechanisms - Serviceab…" at bounding box center [617, 259] width 181 height 17
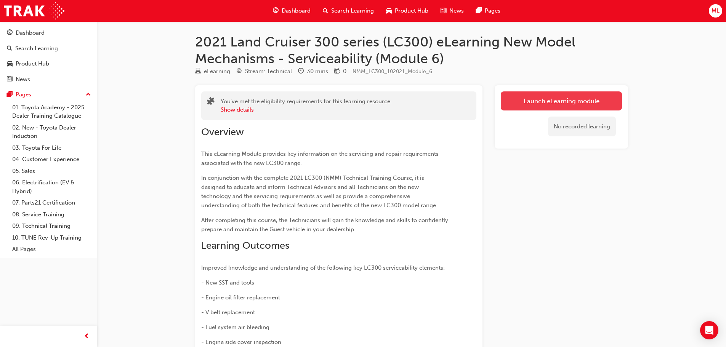
click at [557, 97] on link "Launch eLearning module" at bounding box center [561, 101] width 121 height 19
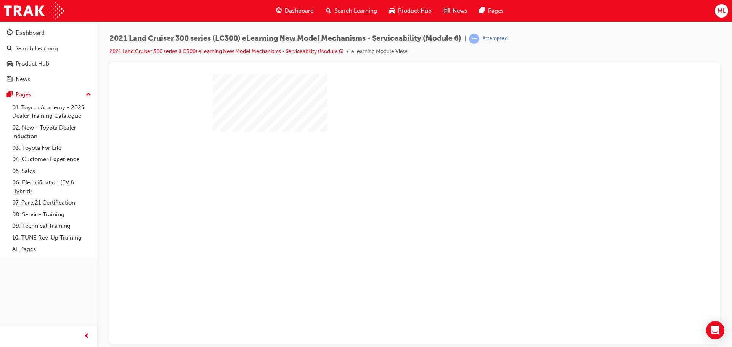
click at [393, 187] on div "play" at bounding box center [393, 187] width 0 height 0
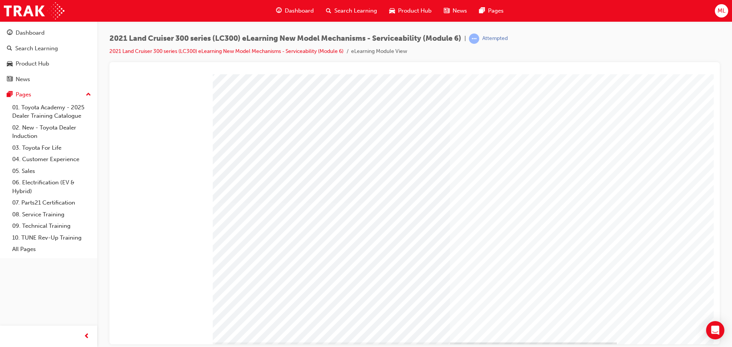
scroll to position [27, 0]
